Goal: Transaction & Acquisition: Subscribe to service/newsletter

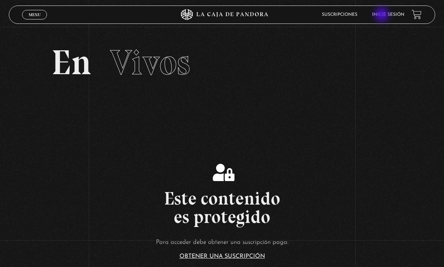
click at [383, 15] on link "Inicie sesión" at bounding box center [388, 14] width 32 height 4
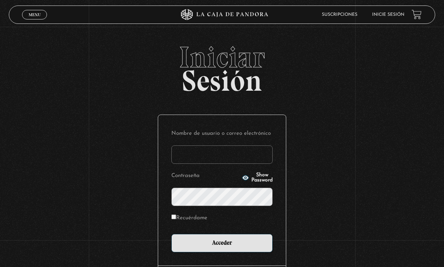
click at [236, 162] on input "Nombre de usuario o correo electrónico" at bounding box center [222, 154] width 101 height 18
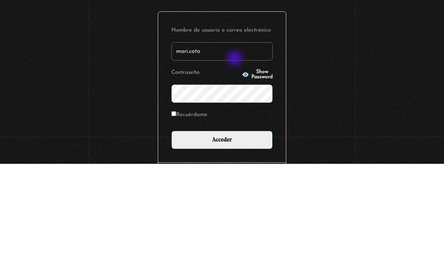
type input "mari.coto"
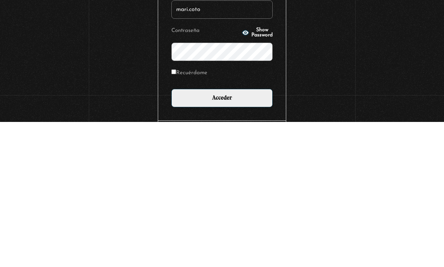
scroll to position [64, 0]
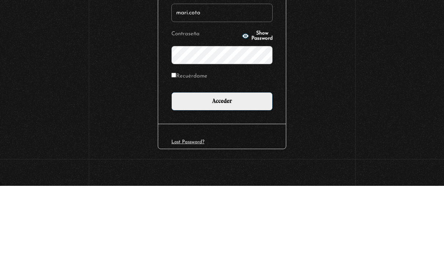
click at [176, 154] on input "Recuérdame" at bounding box center [174, 156] width 5 height 5
checkbox input "true"
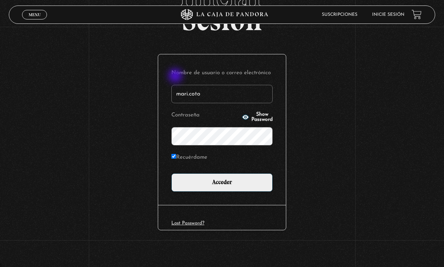
click at [251, 186] on input "Acceder" at bounding box center [222, 182] width 101 height 18
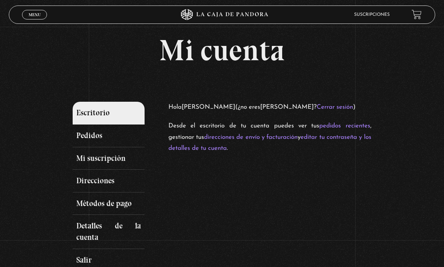
scroll to position [23, 0]
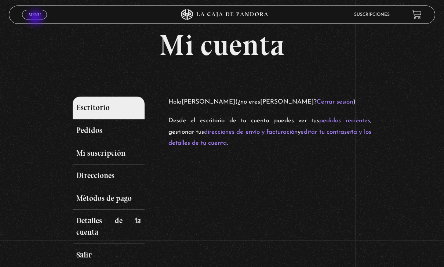
click at [36, 18] on link "Menu Cerrar" at bounding box center [34, 15] width 25 height 10
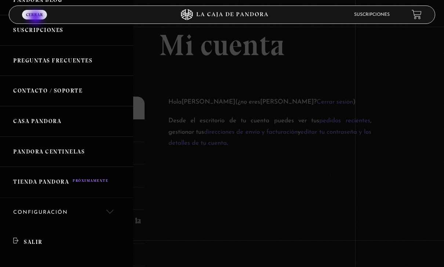
scroll to position [92, 0]
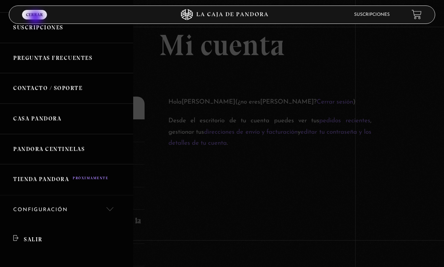
click at [84, 150] on link "Pandora Centinelas" at bounding box center [66, 149] width 133 height 30
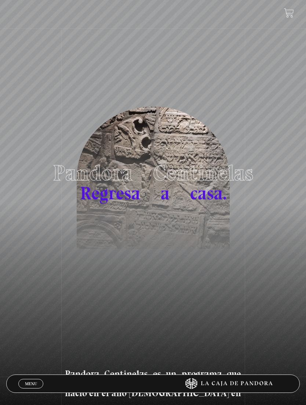
click at [32, 267] on span "Menu" at bounding box center [31, 384] width 12 height 4
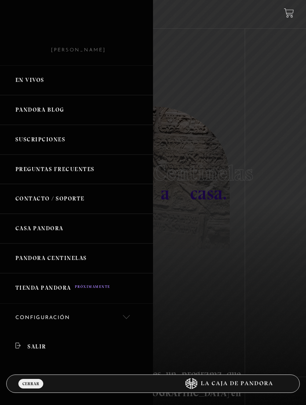
click at [89, 145] on link "Suscripciones" at bounding box center [76, 140] width 153 height 30
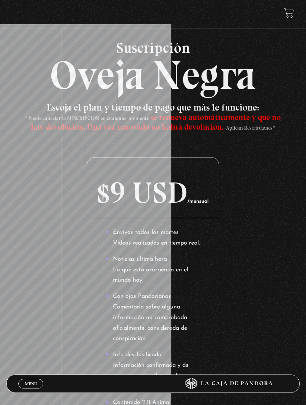
click at [32, 386] on link "Menu Cerrar" at bounding box center [30, 384] width 25 height 10
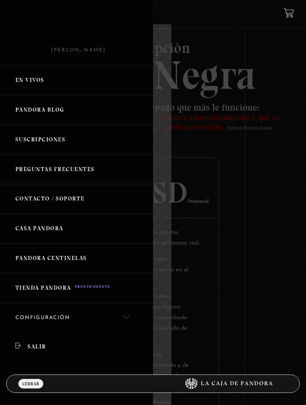
click at [37, 311] on link "Configuración" at bounding box center [76, 318] width 153 height 29
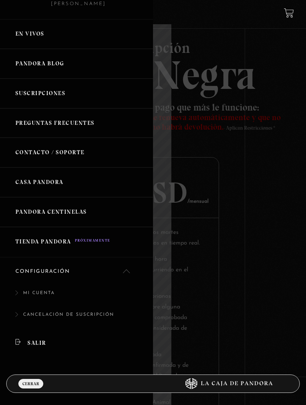
scroll to position [46, 0]
click at [44, 295] on link "Mi cuenta" at bounding box center [76, 297] width 153 height 22
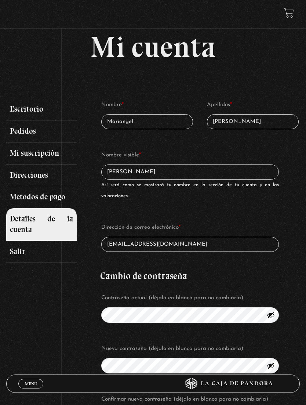
click at [55, 198] on link "Métodos de pago" at bounding box center [41, 197] width 71 height 22
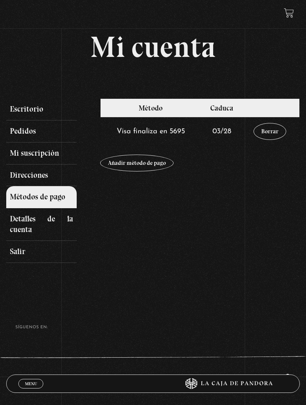
click at [22, 155] on link "Mi suscripción" at bounding box center [41, 154] width 71 height 22
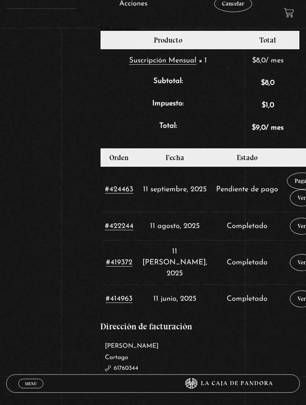
scroll to position [259, 0]
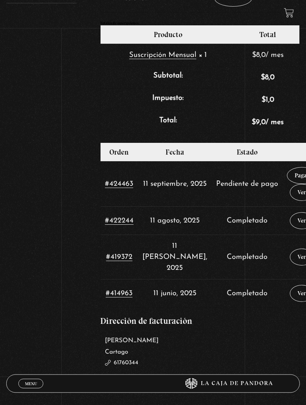
click at [287, 174] on link "Pagar" at bounding box center [302, 175] width 30 height 17
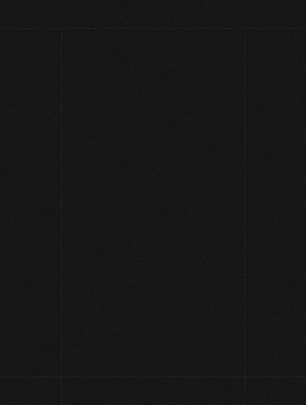
select select "CR-C"
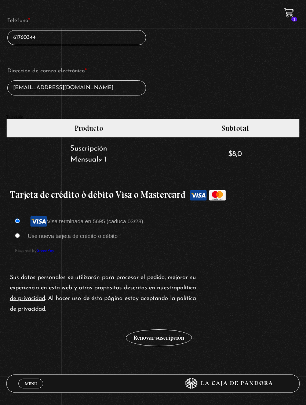
scroll to position [565, 0]
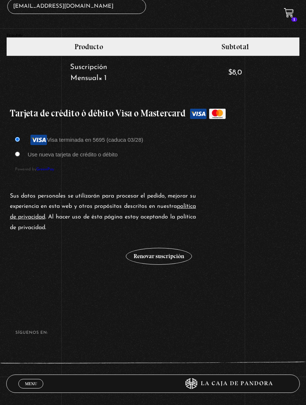
click at [172, 257] on button "Renovar suscripción" at bounding box center [159, 256] width 66 height 17
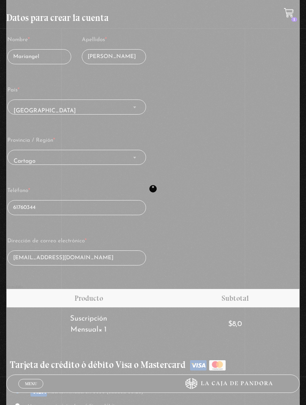
scroll to position [312, 0]
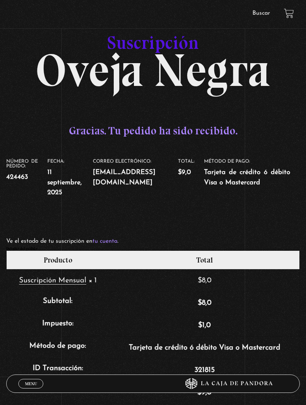
scroll to position [12, 0]
click at [263, 12] on link "Buscar" at bounding box center [262, 13] width 18 height 6
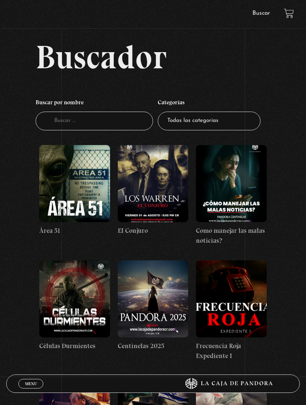
click at [34, 382] on span "Menu" at bounding box center [31, 384] width 12 height 4
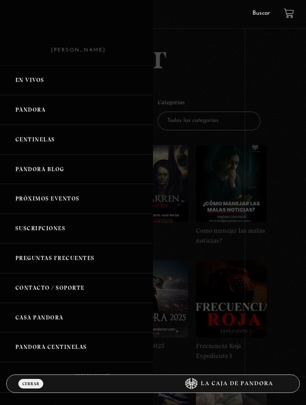
click at [69, 138] on link "Centinelas" at bounding box center [76, 140] width 153 height 30
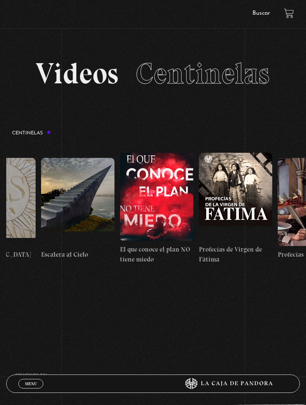
scroll to position [0, 6202]
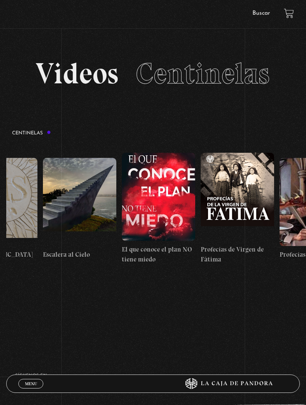
click at [161, 185] on figure at bounding box center [158, 197] width 73 height 88
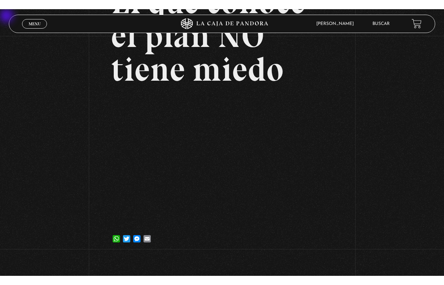
scroll to position [9, 0]
